Goal: Find specific page/section: Find specific page/section

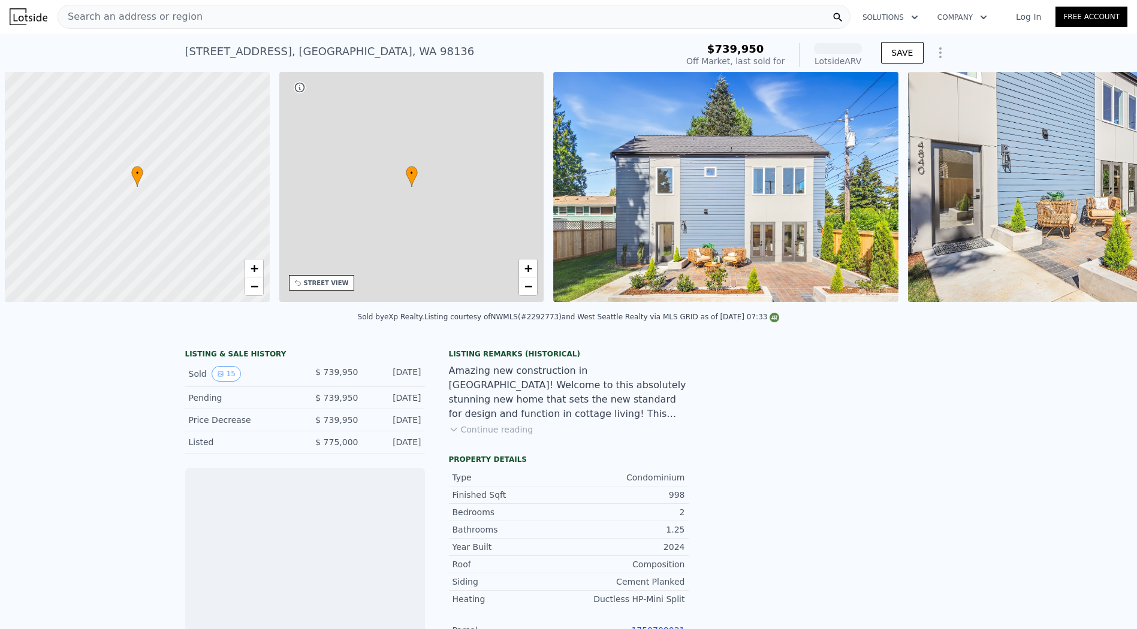
scroll to position [0, 5]
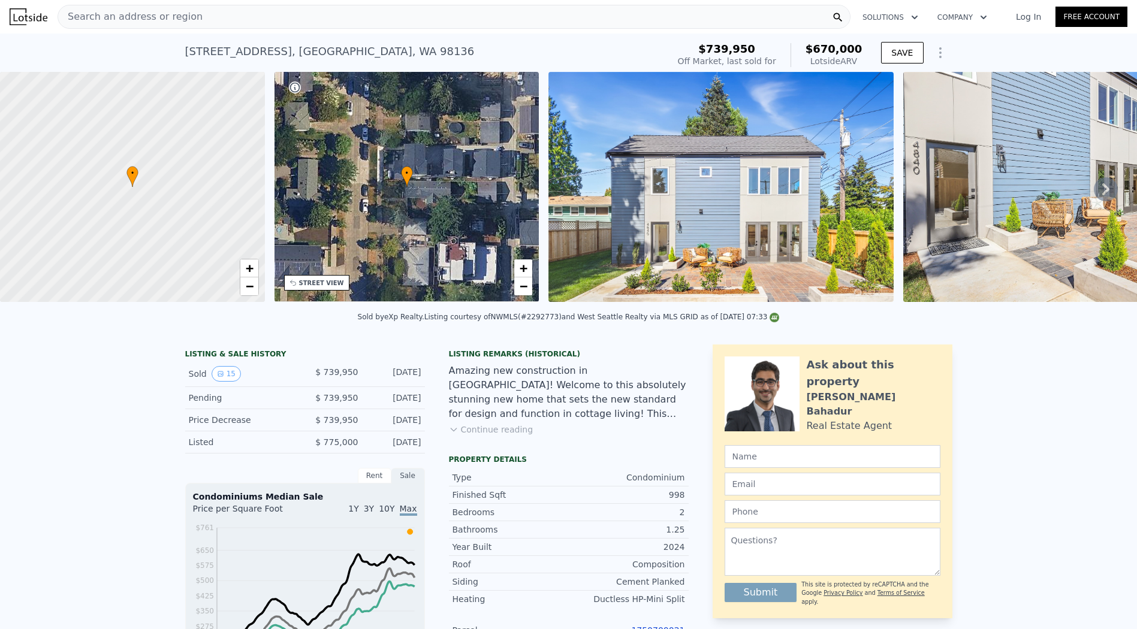
click at [641, 418] on div "Amazing new construction in [GEOGRAPHIC_DATA]! Welcome to this absolutely stunn…" at bounding box center [569, 393] width 240 height 58
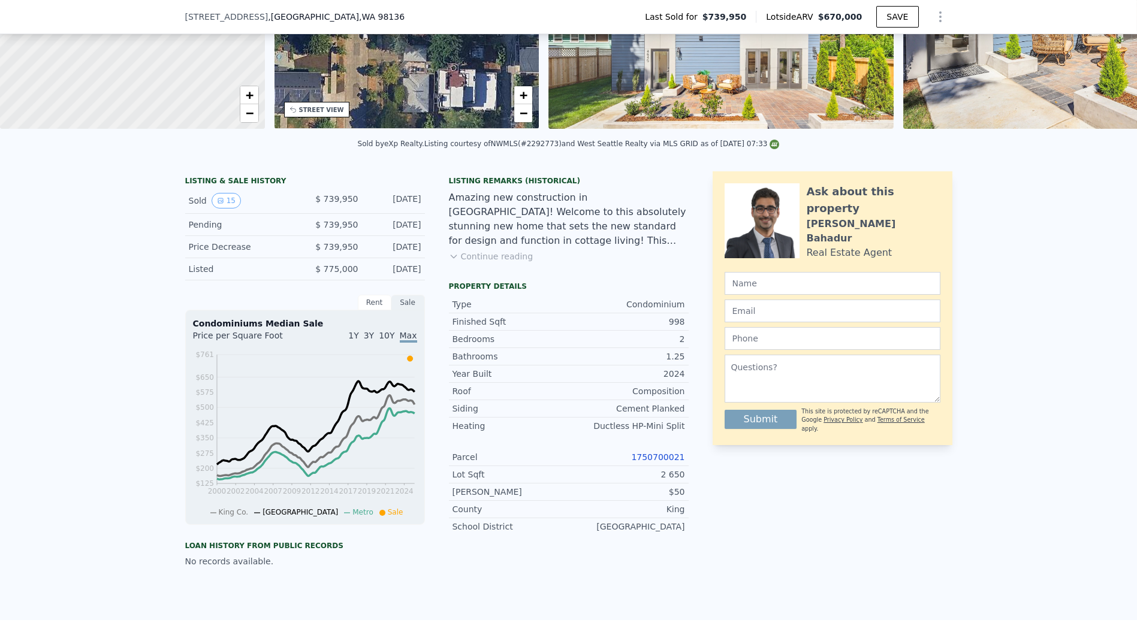
scroll to position [4, 0]
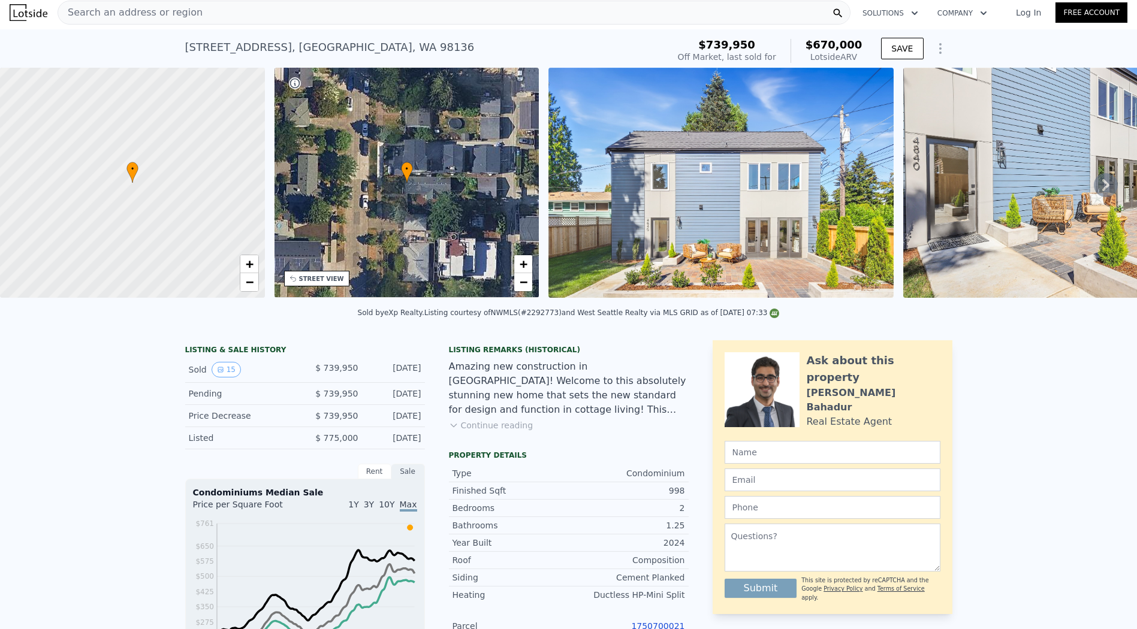
drag, startPoint x: 180, startPoint y: 49, endPoint x: 288, endPoint y: 46, distance: 107.3
click at [288, 46] on div "[STREET_ADDRESS] Sold [DATE] for $739,950 (~ARV $670k ) $739,950 Off Market, la…" at bounding box center [568, 48] width 1137 height 38
copy div "[STREET_ADDRESS]"
click at [304, 20] on div "Search an address or region" at bounding box center [454, 13] width 793 height 24
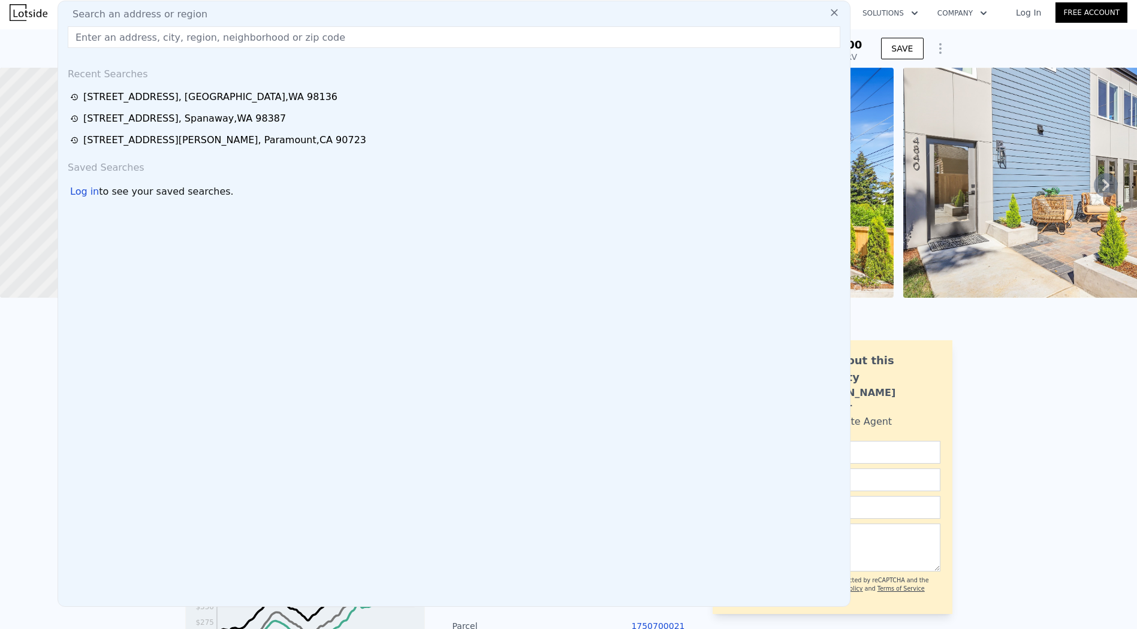
click at [304, 14] on div "Search an address or region" at bounding box center [454, 14] width 782 height 14
click at [110, 33] on input "text" at bounding box center [454, 37] width 773 height 22
paste input "[STREET_ADDRESS]"
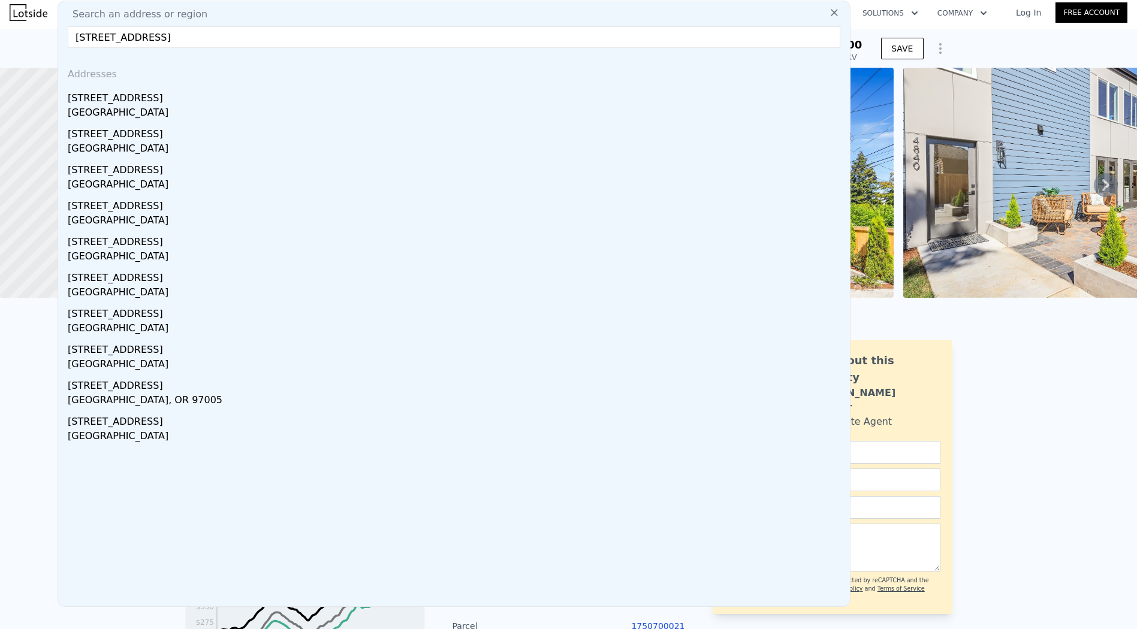
drag, startPoint x: 94, startPoint y: 38, endPoint x: 85, endPoint y: 41, distance: 9.5
click at [85, 41] on input "[STREET_ADDRESS]" at bounding box center [454, 37] width 773 height 22
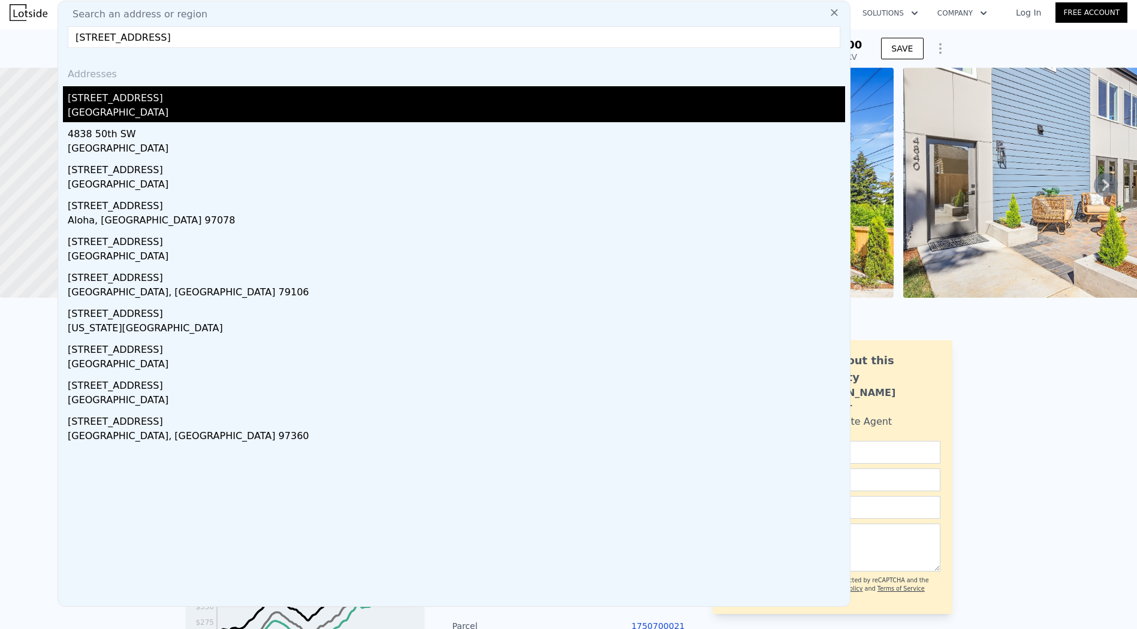
type input "[STREET_ADDRESS]"
click at [150, 100] on div "[STREET_ADDRESS]" at bounding box center [456, 95] width 777 height 19
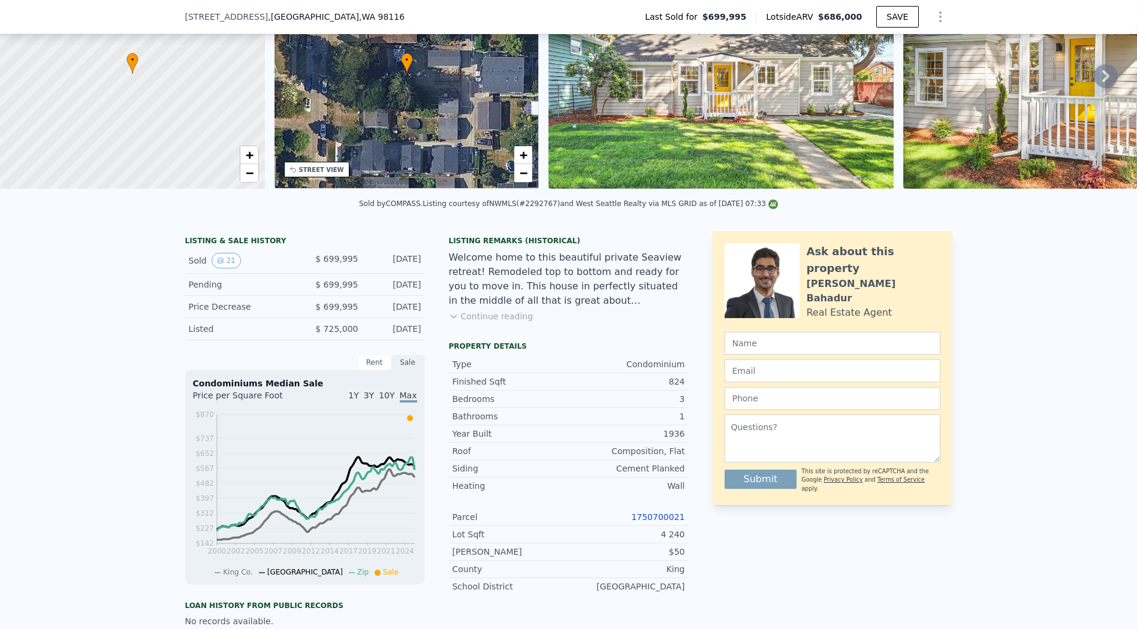
scroll to position [200, 0]
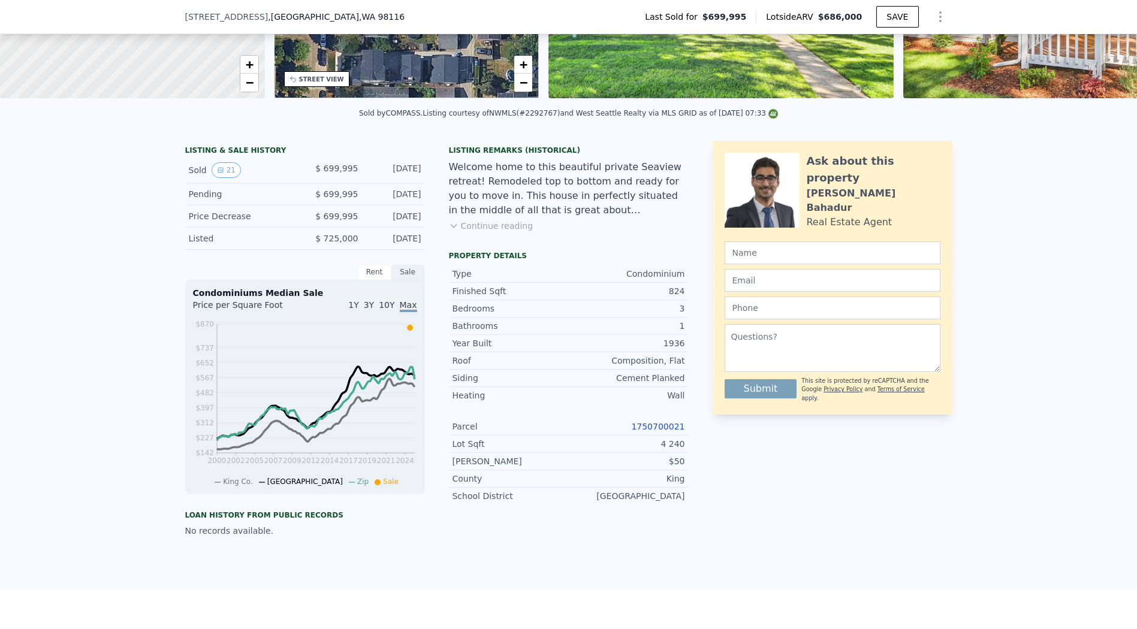
click at [654, 432] on link "1750700021" at bounding box center [657, 427] width 53 height 10
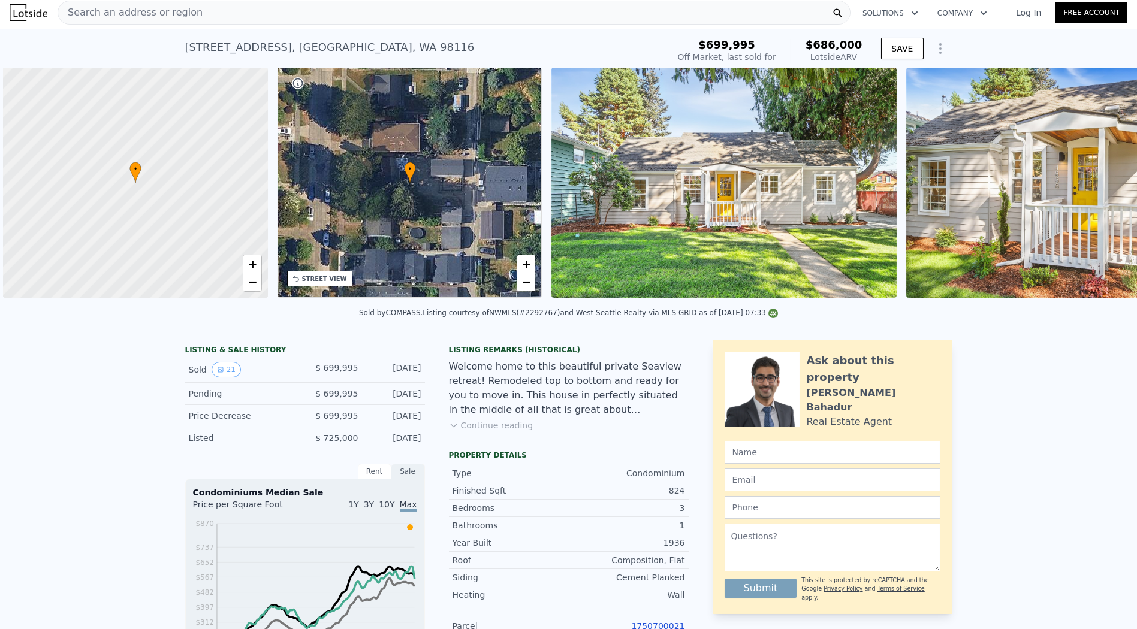
scroll to position [0, 5]
